Goal: Check status: Check status

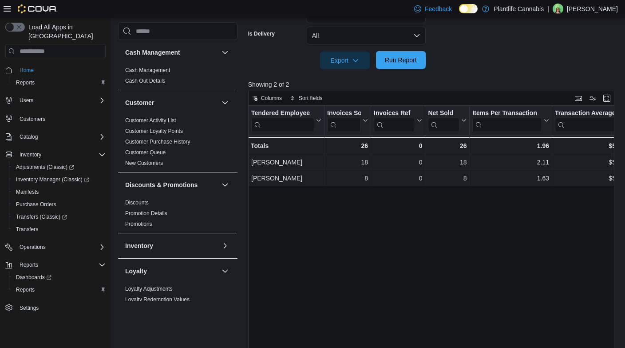
click at [409, 53] on span "Run Report" at bounding box center [401, 60] width 39 height 18
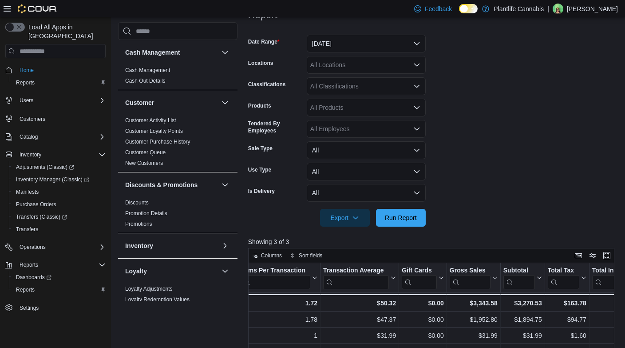
scroll to position [99, 0]
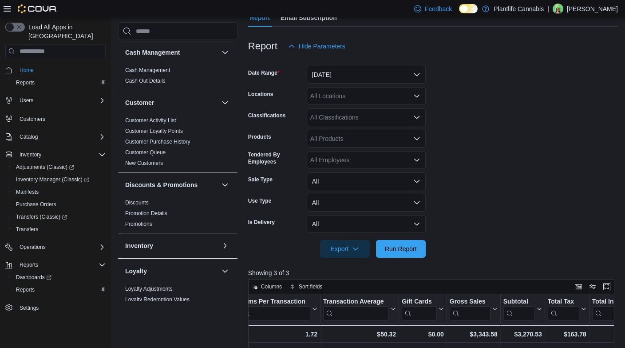
click at [344, 93] on div "All Locations" at bounding box center [366, 96] width 119 height 18
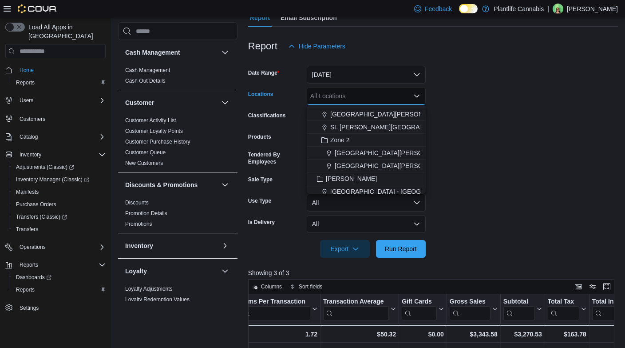
scroll to position [97, 0]
click at [382, 120] on span "[GEOGRAPHIC_DATA][PERSON_NAME]" at bounding box center [388, 117] width 116 height 9
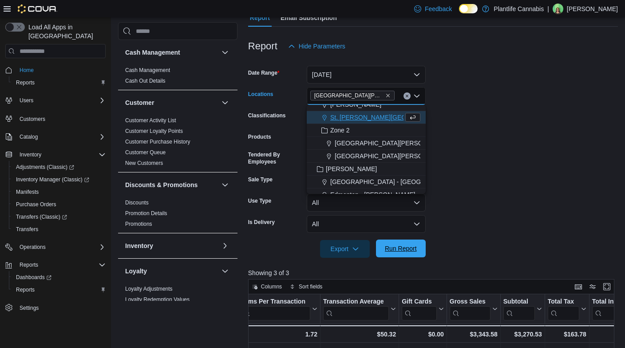
click at [414, 250] on span "Run Report" at bounding box center [401, 248] width 32 height 9
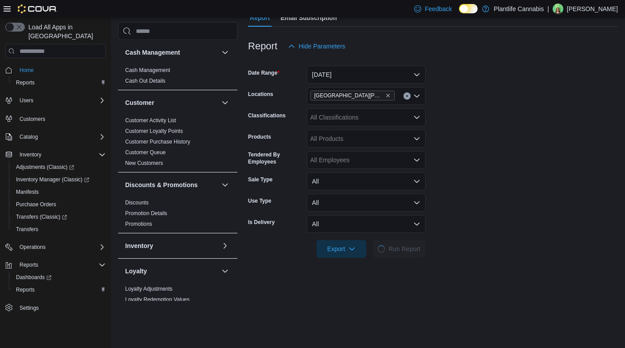
drag, startPoint x: 359, startPoint y: 119, endPoint x: 393, endPoint y: 147, distance: 44.2
click at [360, 119] on div "All Classifications" at bounding box center [366, 117] width 119 height 18
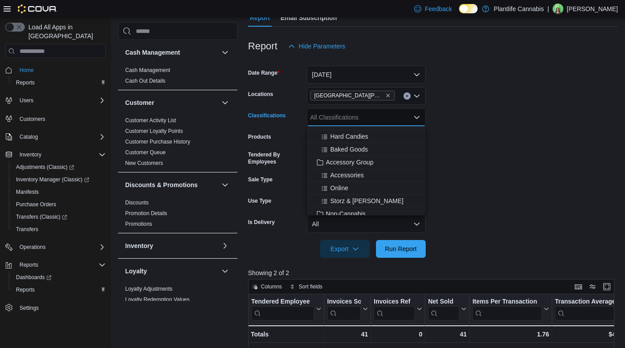
scroll to position [101, 0]
click at [367, 159] on span "Accessory Group" at bounding box center [350, 159] width 48 height 9
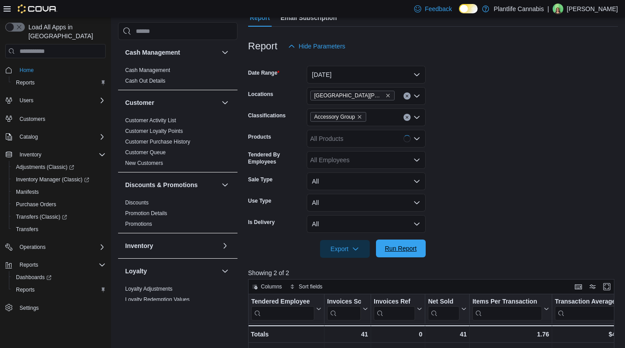
click at [409, 254] on span "Run Report" at bounding box center [401, 248] width 39 height 18
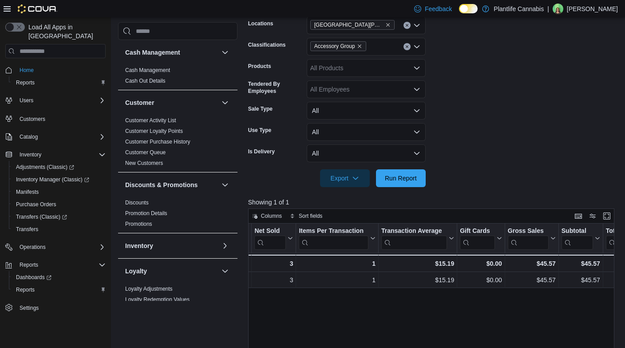
scroll to position [0, 179]
click at [362, 44] on icon "Remove Accessory Group from selection in this group" at bounding box center [359, 46] width 5 height 5
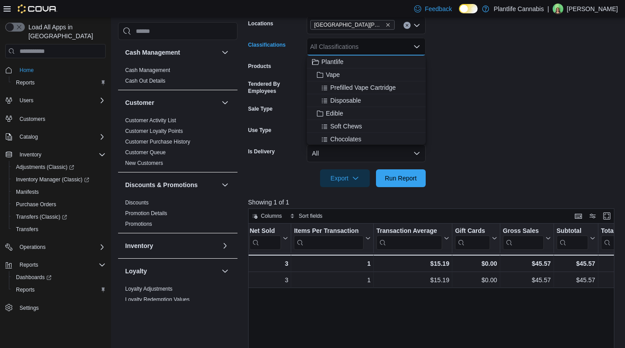
scroll to position [139, 0]
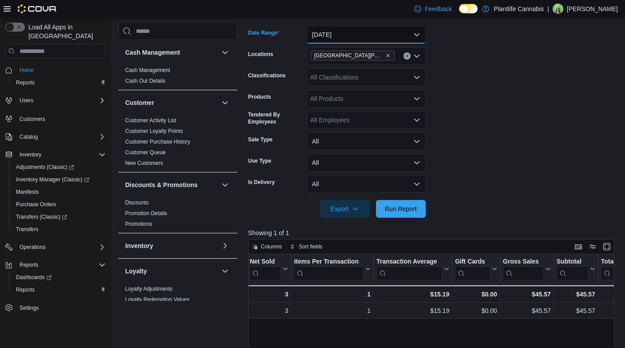
click at [364, 39] on button "[DATE]" at bounding box center [366, 35] width 119 height 18
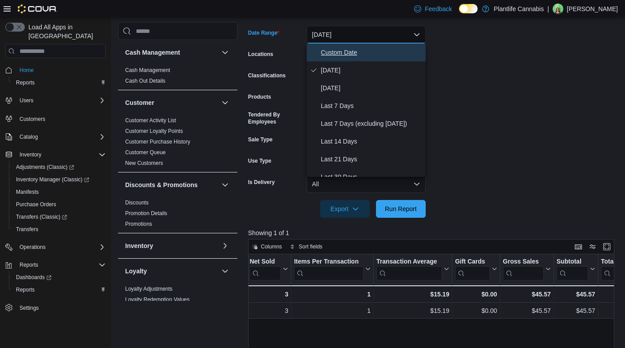
click at [339, 54] on span "Custom Date" at bounding box center [371, 52] width 101 height 11
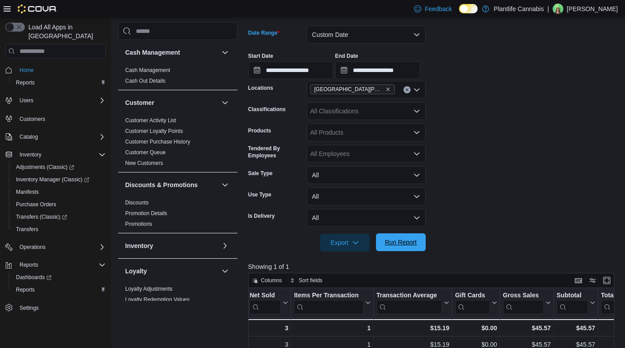
click at [412, 243] on span "Run Report" at bounding box center [401, 242] width 32 height 9
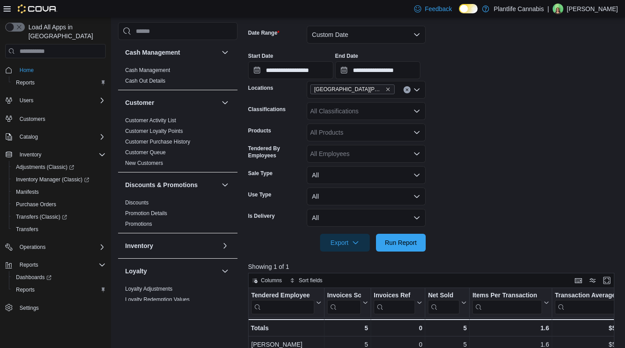
drag, startPoint x: 620, startPoint y: 171, endPoint x: 625, endPoint y: 171, distance: 5.3
click at [620, 171] on div "Reports Feedback Cash Management Cash Management Cash Out Details Customer Cust…" at bounding box center [368, 218] width 514 height 679
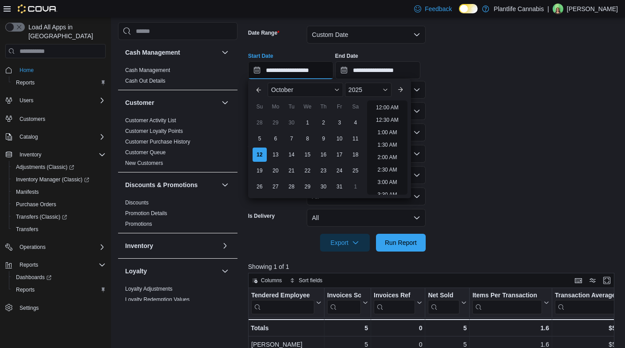
drag, startPoint x: 317, startPoint y: 70, endPoint x: 345, endPoint y: 82, distance: 30.0
click at [318, 70] on input "**********" at bounding box center [290, 70] width 85 height 18
drag, startPoint x: 389, startPoint y: 104, endPoint x: 397, endPoint y: 88, distance: 17.9
click at [389, 104] on li "1:00 PM" at bounding box center [387, 104] width 27 height 11
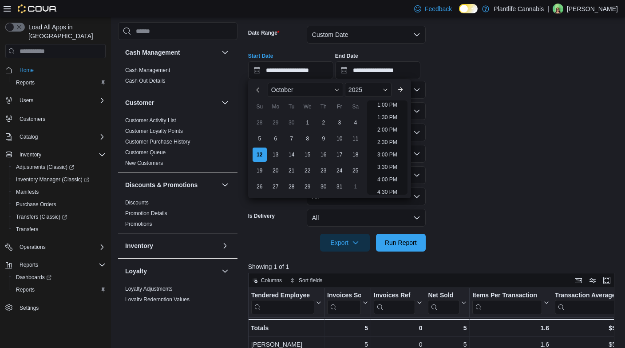
type input "**********"
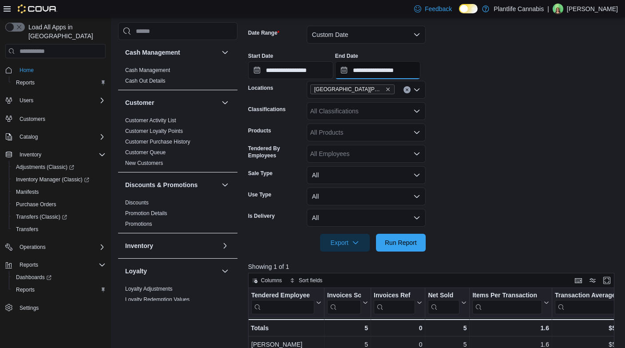
click at [409, 67] on input "**********" at bounding box center [377, 70] width 85 height 18
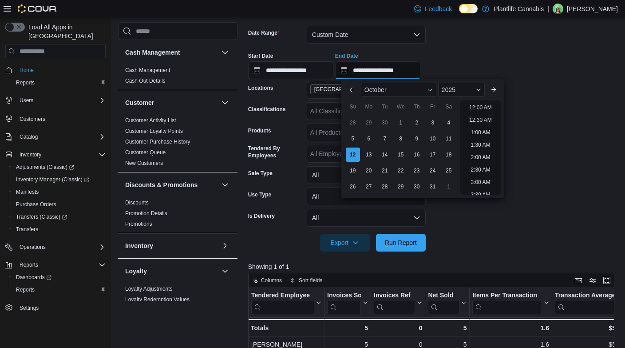
scroll to position [351, 0]
click at [483, 106] on li "2:00 PM" at bounding box center [480, 104] width 27 height 11
type input "**********"
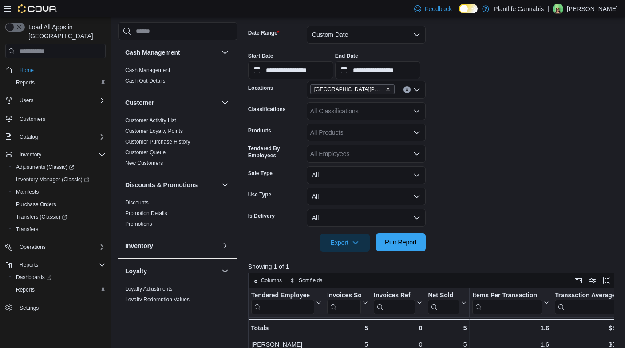
drag, startPoint x: 399, startPoint y: 246, endPoint x: 392, endPoint y: 240, distance: 9.1
click at [401, 243] on span "Run Report" at bounding box center [401, 242] width 32 height 9
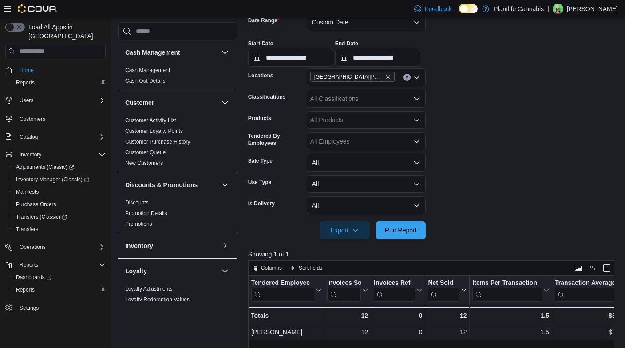
scroll to position [144, 0]
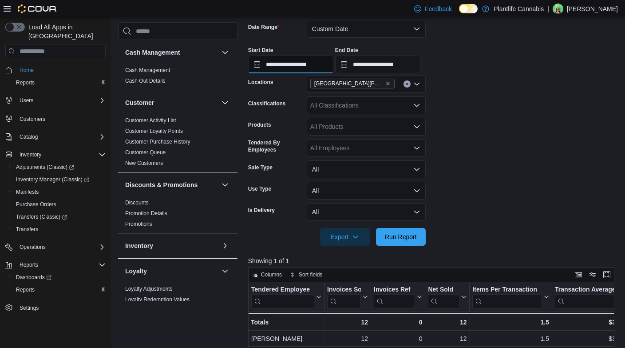
click at [313, 64] on input "**********" at bounding box center [290, 65] width 85 height 18
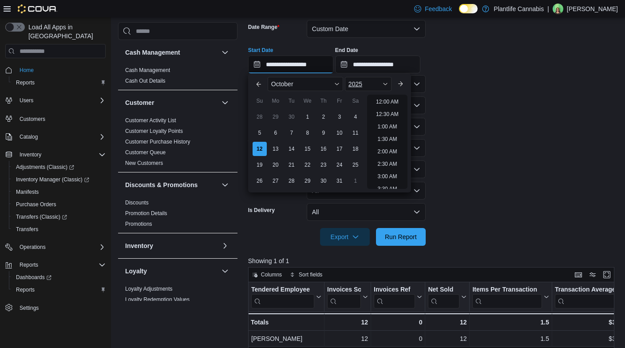
scroll to position [351, 0]
click at [400, 97] on li "2:00 PM" at bounding box center [387, 99] width 27 height 11
type input "**********"
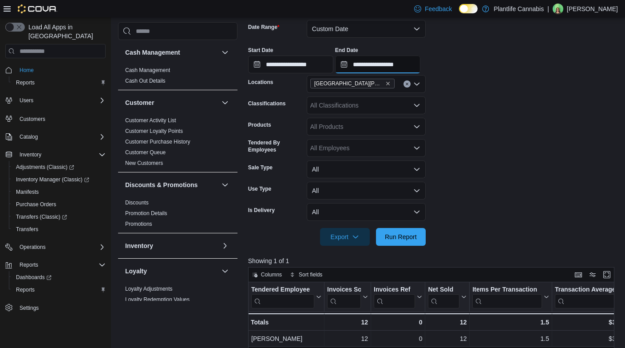
click at [408, 67] on input "**********" at bounding box center [377, 65] width 85 height 18
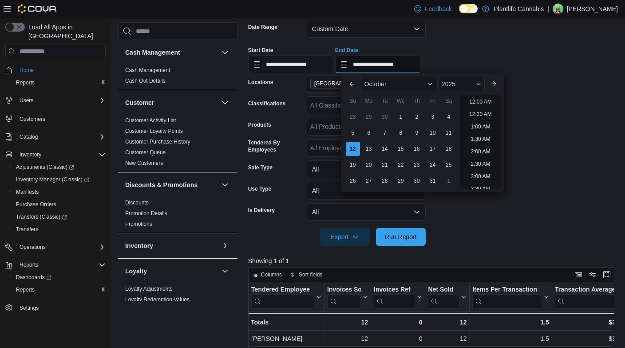
scroll to position [376, 0]
drag, startPoint x: 477, startPoint y: 99, endPoint x: 445, endPoint y: 157, distance: 66.6
click at [477, 99] on li "3:00 PM" at bounding box center [480, 99] width 27 height 11
type input "**********"
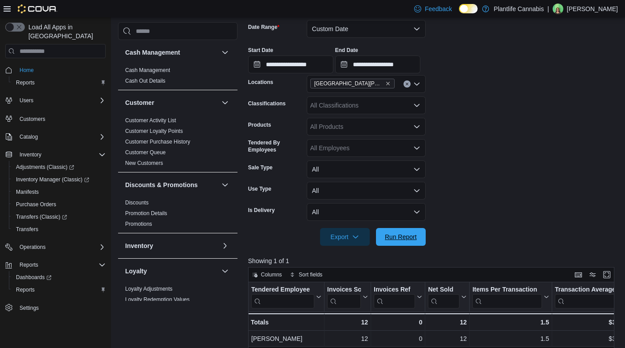
drag, startPoint x: 404, startPoint y: 235, endPoint x: 436, endPoint y: 215, distance: 37.7
click at [404, 235] on span "Run Report" at bounding box center [401, 236] width 32 height 9
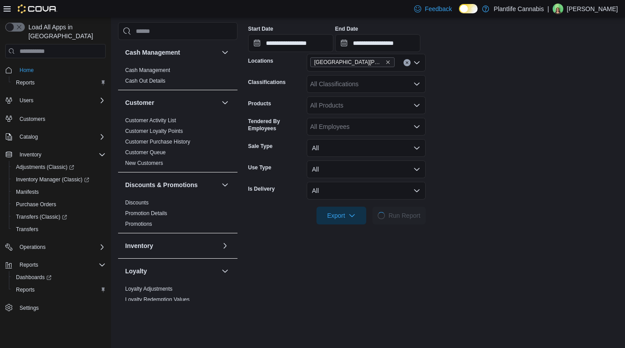
scroll to position [178, 0]
